Goal: Task Accomplishment & Management: Manage account settings

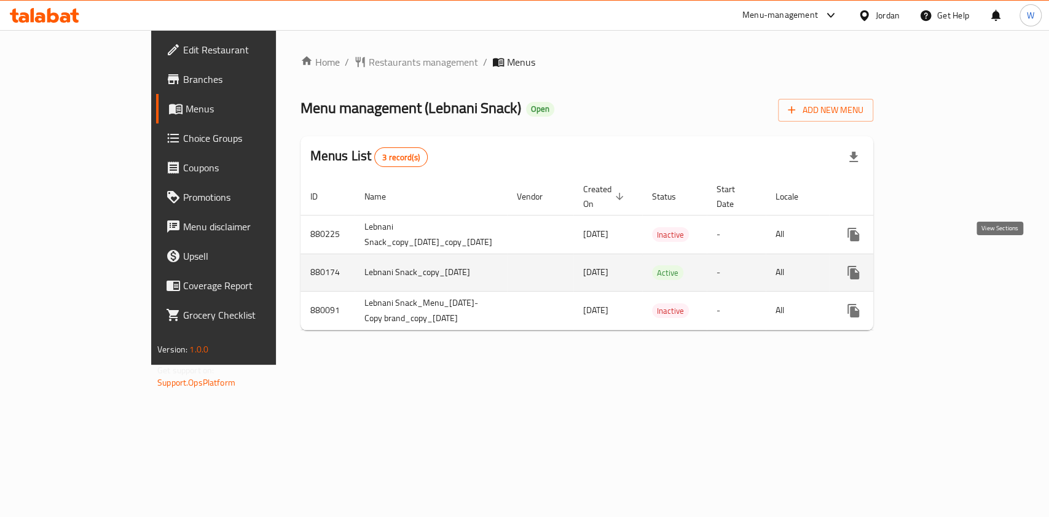
click at [947, 267] on icon "enhanced table" at bounding box center [941, 272] width 11 height 11
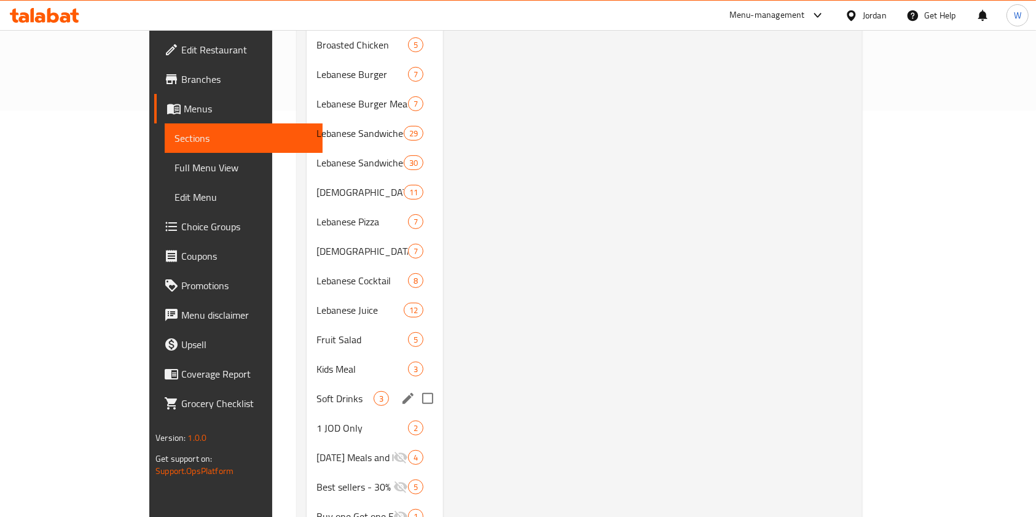
scroll to position [409, 0]
click at [316, 418] on span "1 JOD Only" at bounding box center [344, 425] width 57 height 15
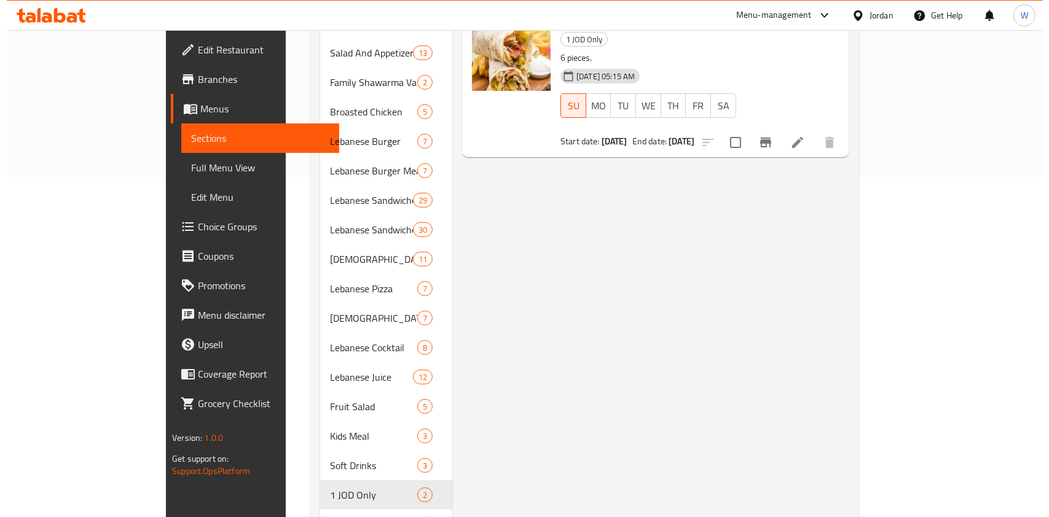
scroll to position [163, 0]
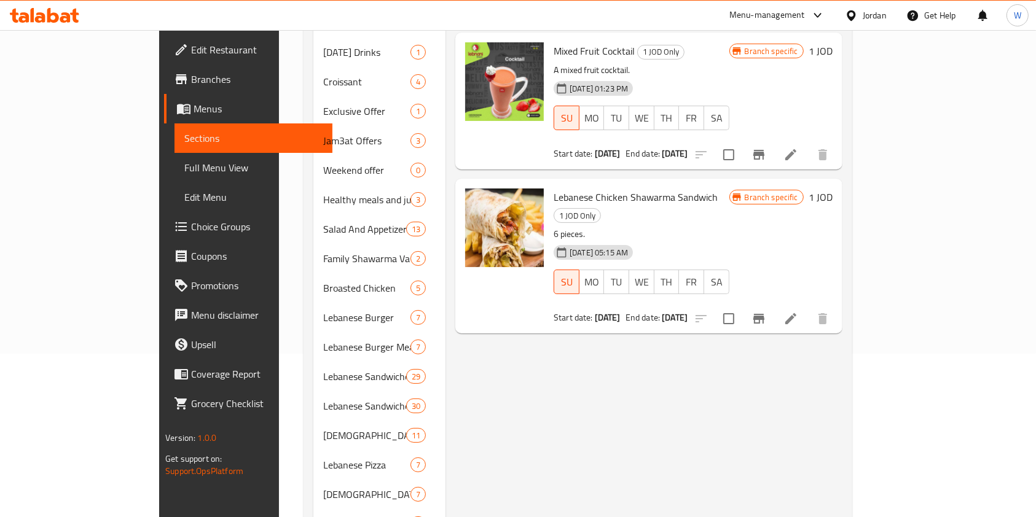
click at [837, 140] on div at bounding box center [761, 154] width 151 height 29
click at [773, 140] on button "Branch-specific-item" at bounding box center [758, 154] width 29 height 29
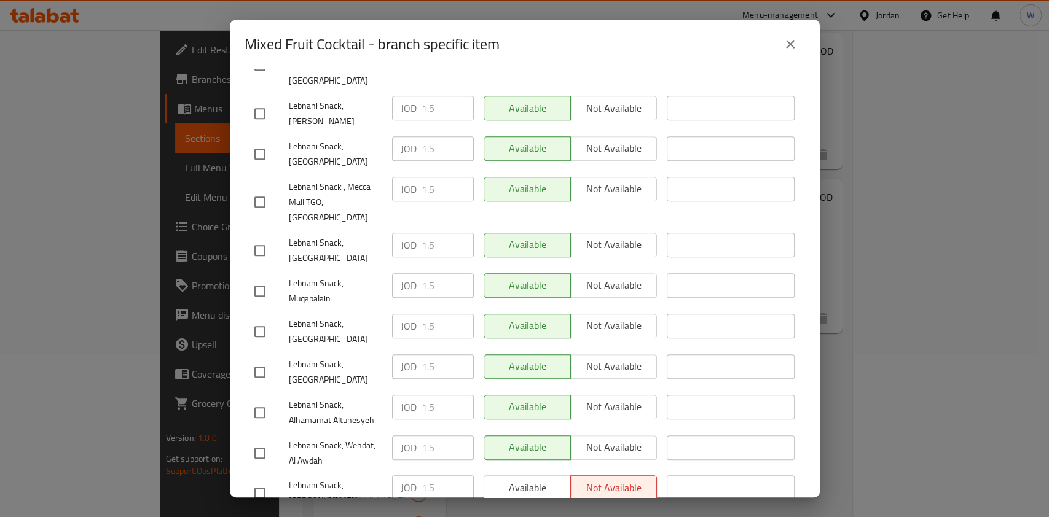
scroll to position [531, 0]
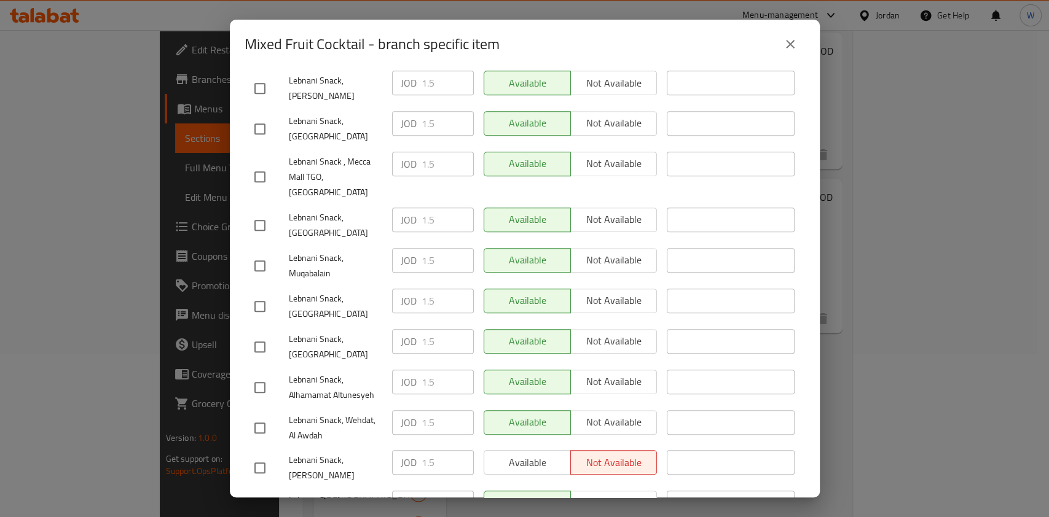
drag, startPoint x: 792, startPoint y: 50, endPoint x: 789, endPoint y: 76, distance: 26.0
click at [792, 49] on icon "close" at bounding box center [790, 44] width 15 height 15
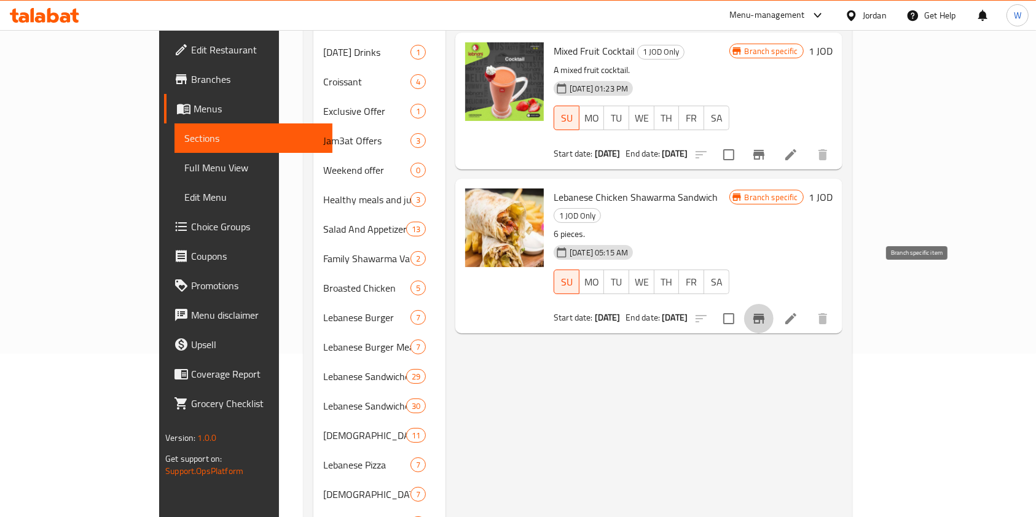
click at [766, 311] on icon "Branch-specific-item" at bounding box center [758, 318] width 15 height 15
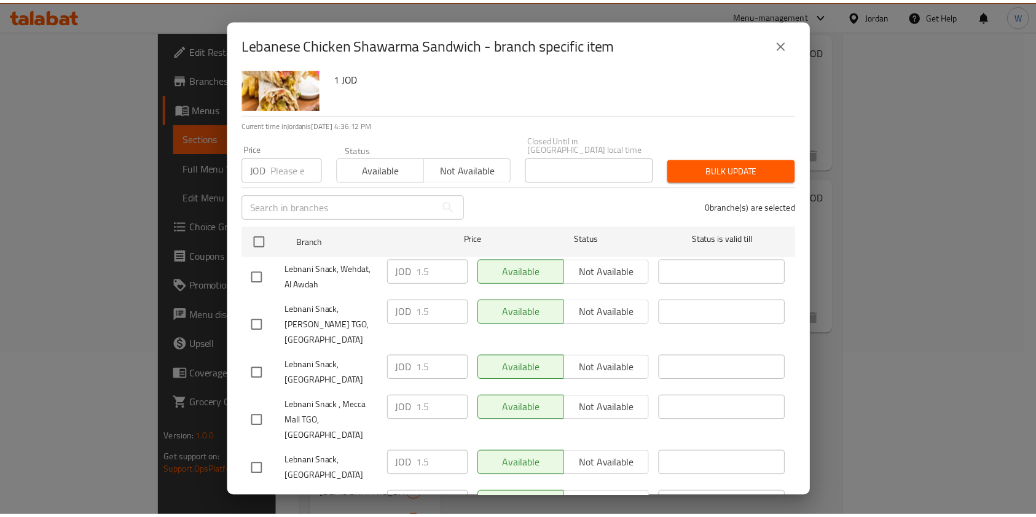
scroll to position [0, 0]
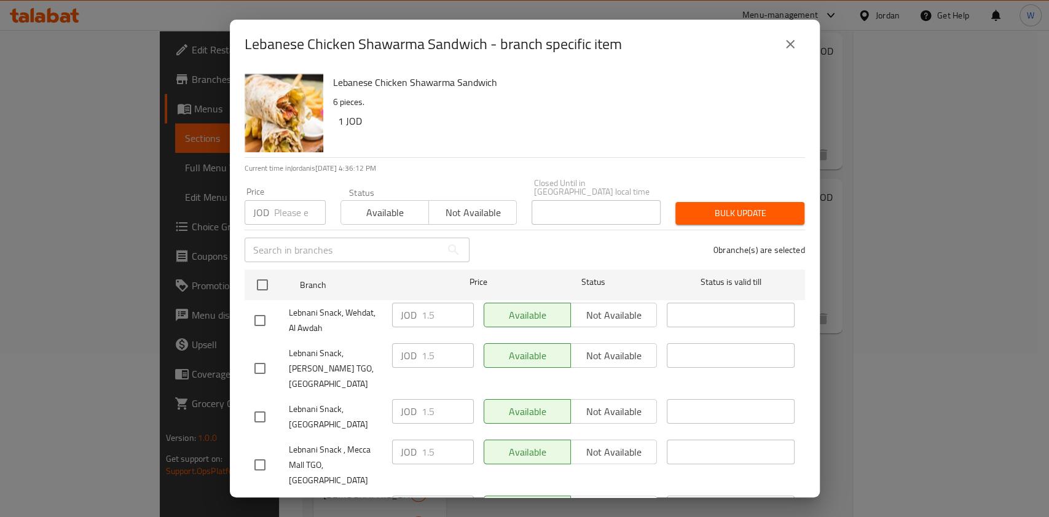
click at [786, 53] on button "close" at bounding box center [789, 43] width 29 height 29
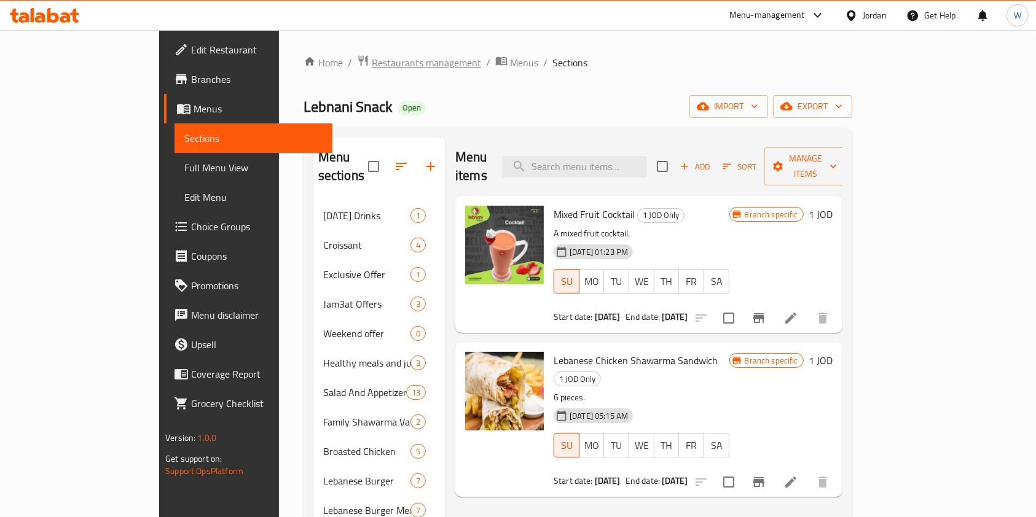
click at [372, 59] on span "Restaurants management" at bounding box center [426, 62] width 109 height 15
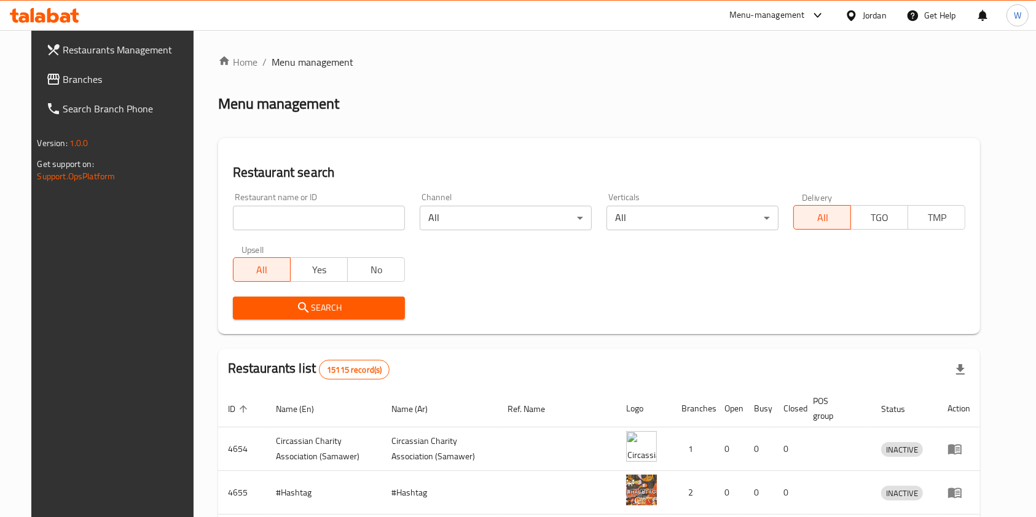
click at [288, 209] on input "search" at bounding box center [319, 218] width 172 height 25
type input "lebnani snack"
click button "Search" at bounding box center [319, 308] width 172 height 23
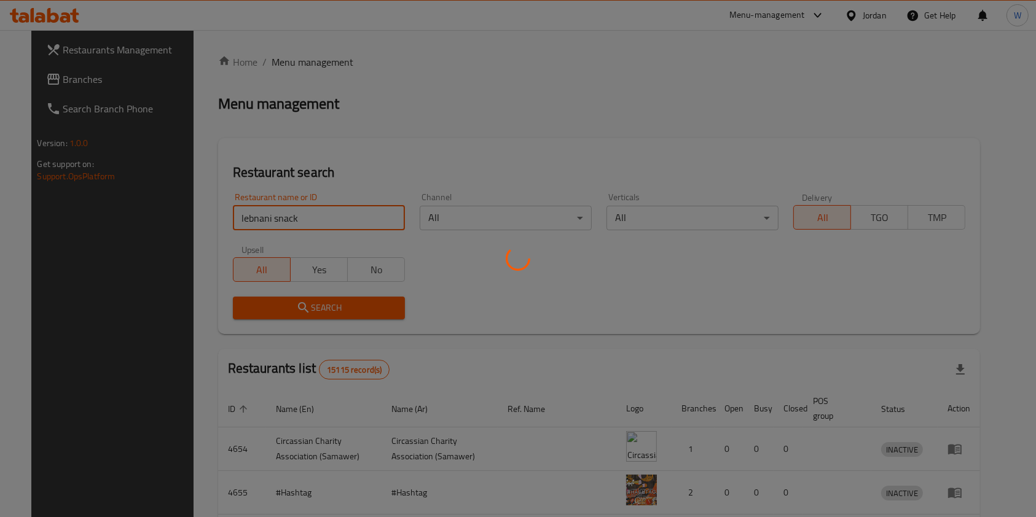
scroll to position [135, 0]
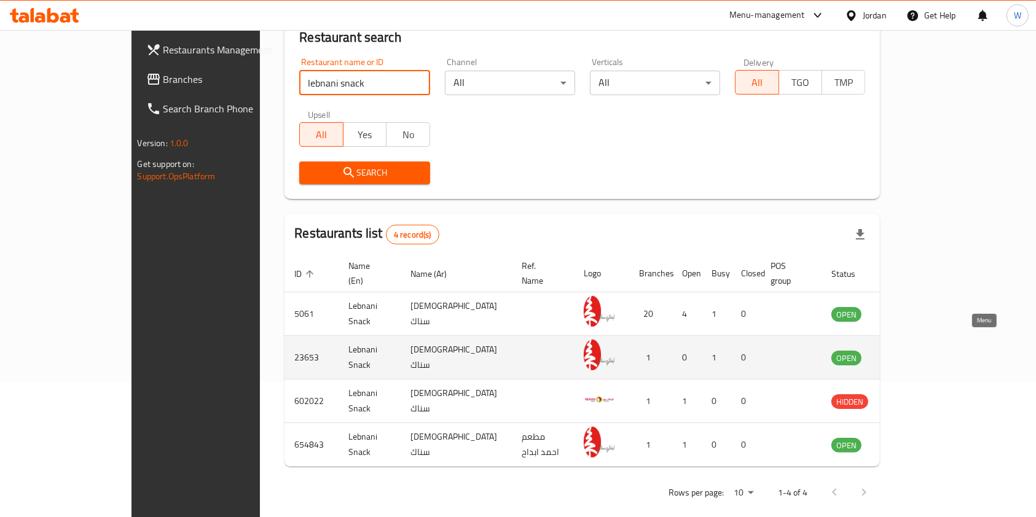
click at [910, 350] on icon "enhanced table" at bounding box center [903, 357] width 15 height 15
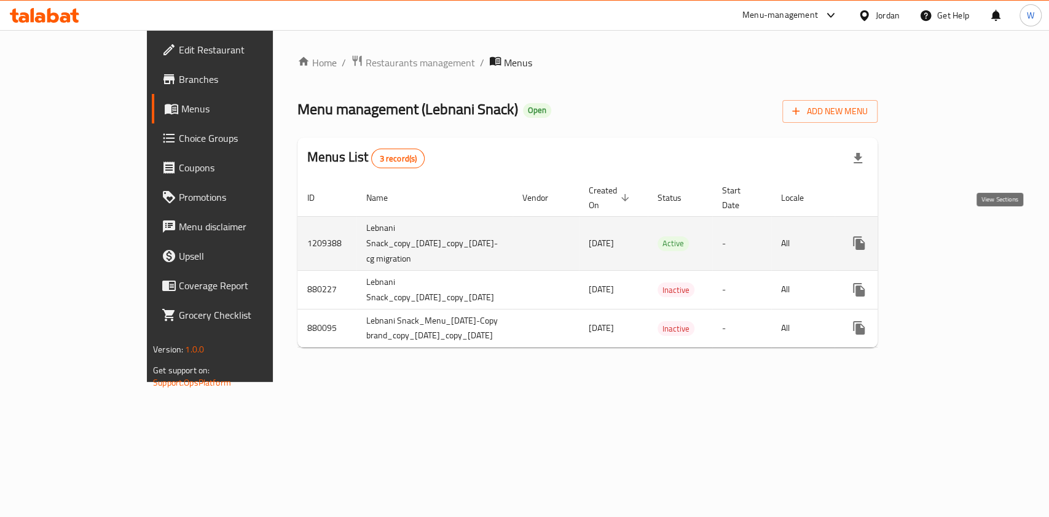
click at [955, 236] on icon "enhanced table" at bounding box center [947, 243] width 15 height 15
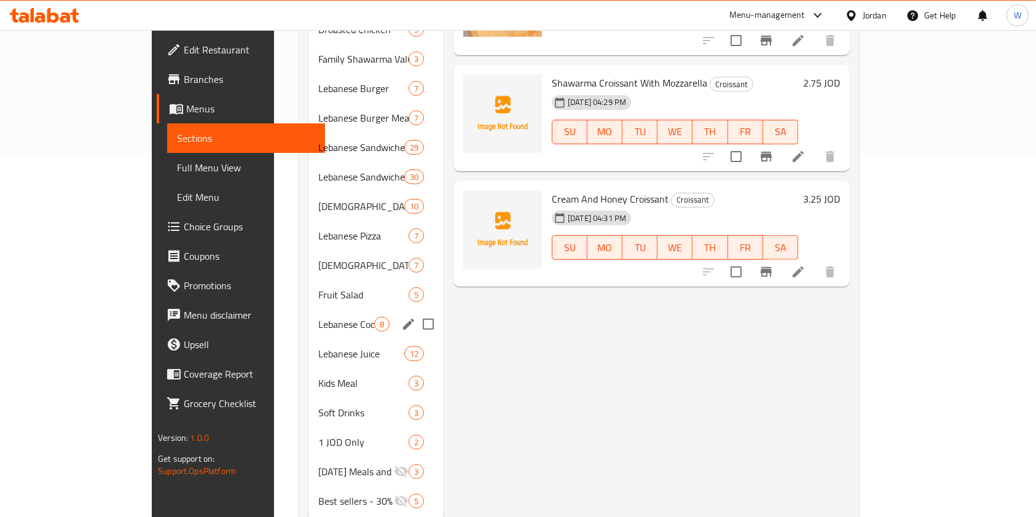
scroll to position [383, 0]
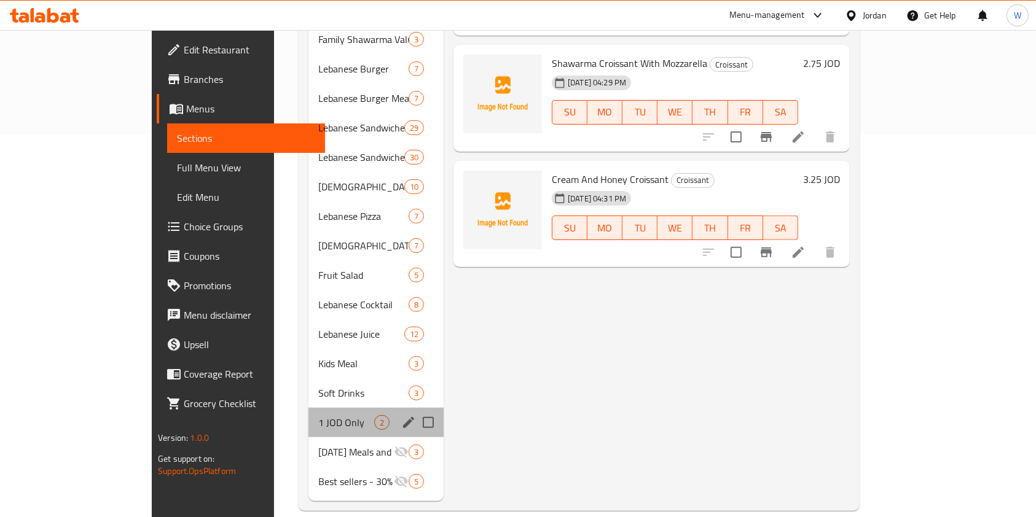
click at [308, 417] on div "1 JOD Only 2" at bounding box center [375, 422] width 135 height 29
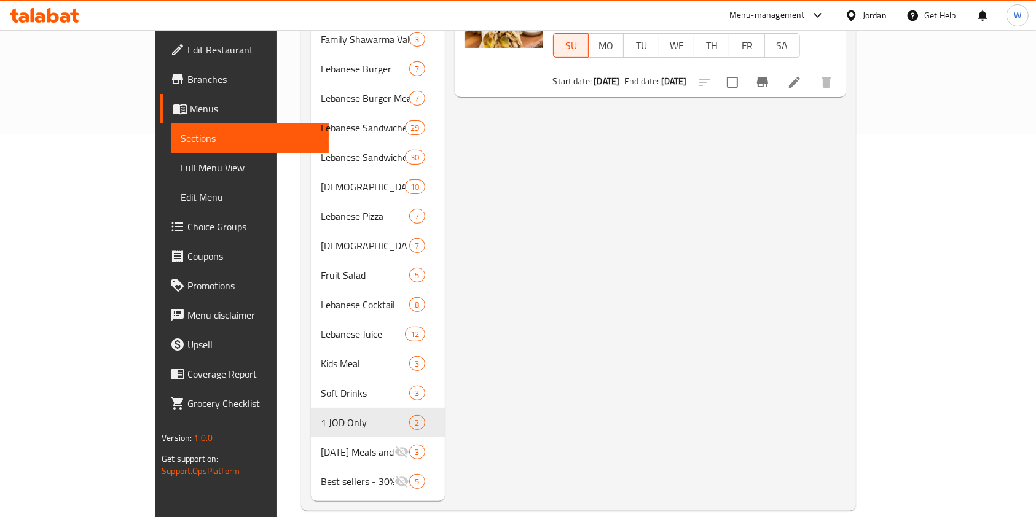
scroll to position [55, 0]
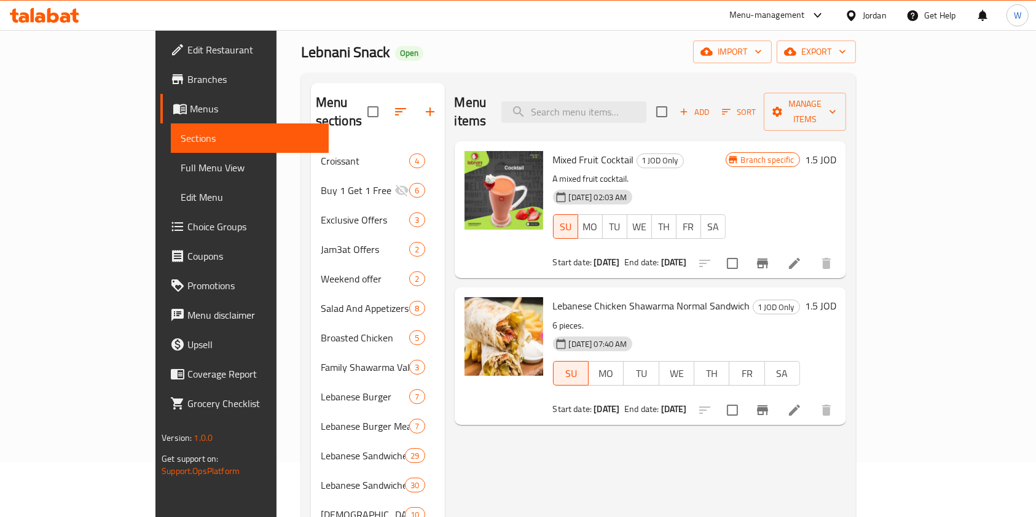
click at [768, 259] on icon "Branch-specific-item" at bounding box center [762, 264] width 11 height 10
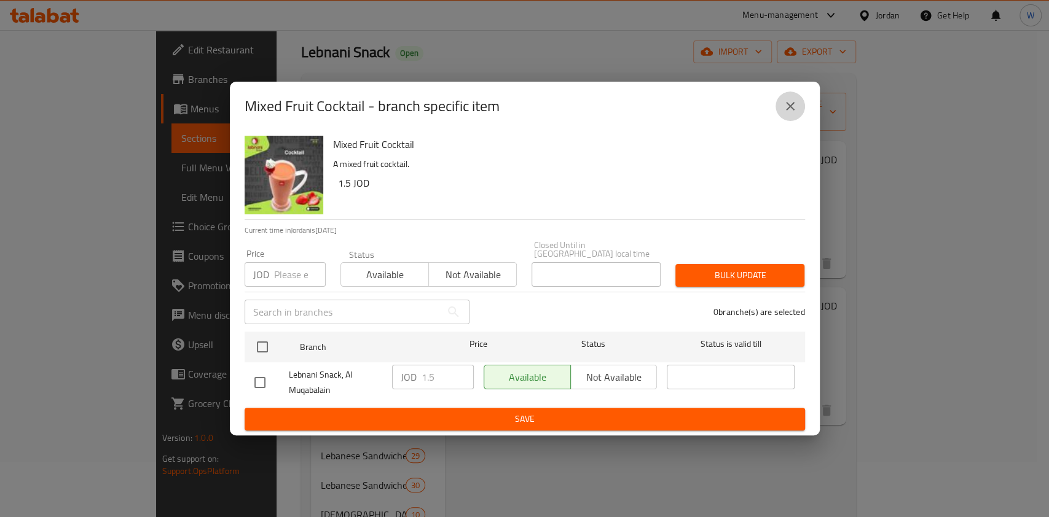
click at [783, 106] on icon "close" at bounding box center [790, 106] width 15 height 15
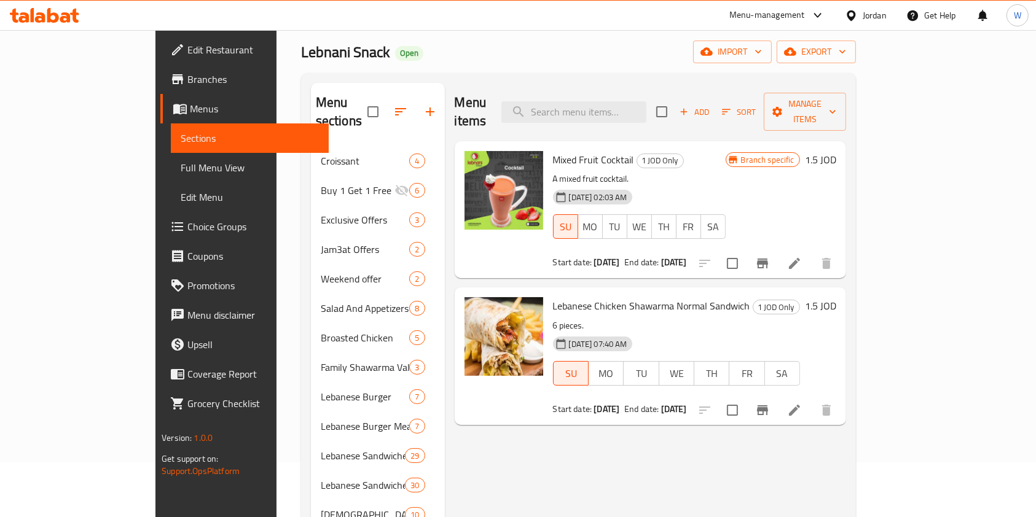
click at [777, 401] on button "Branch-specific-item" at bounding box center [762, 410] width 29 height 29
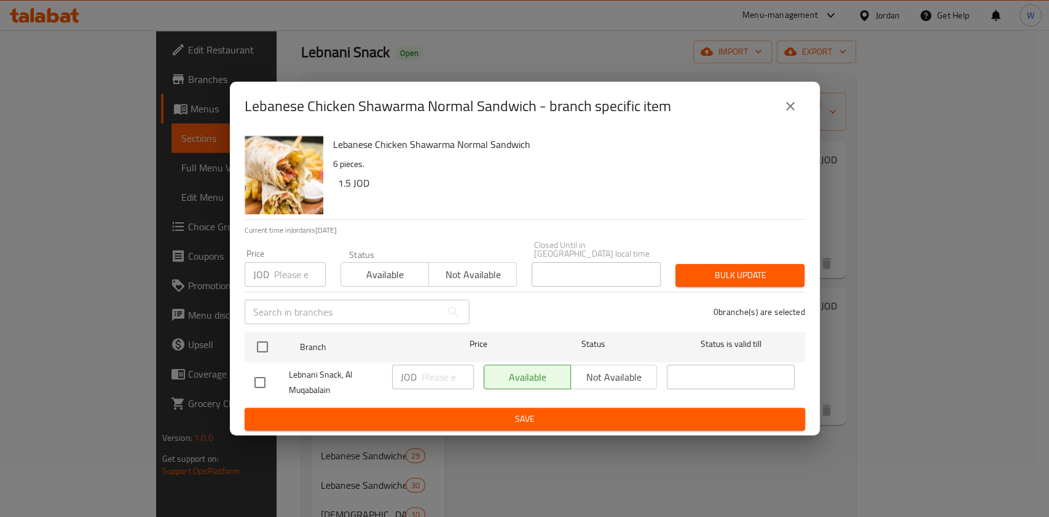
click at [781, 103] on button "close" at bounding box center [789, 106] width 29 height 29
